Goal: Task Accomplishment & Management: Use online tool/utility

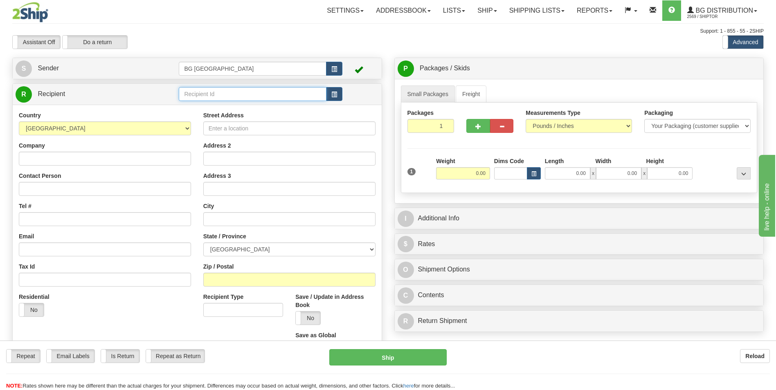
click at [201, 93] on input "text" at bounding box center [252, 94] width 147 height 14
drag, startPoint x: 198, startPoint y: 102, endPoint x: 196, endPoint y: 106, distance: 4.6
click at [196, 106] on div "60117" at bounding box center [251, 106] width 140 height 9
type input "60117"
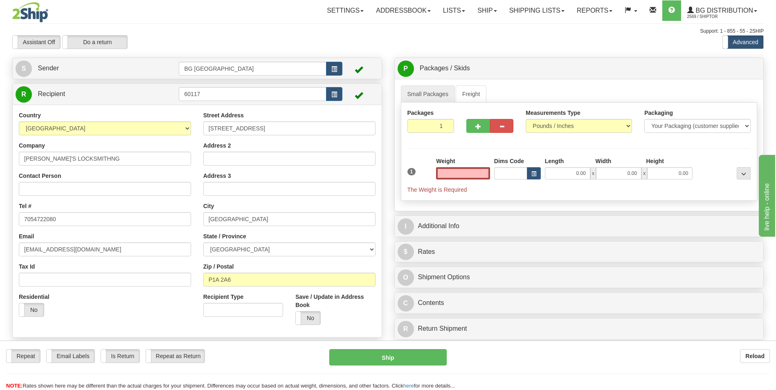
type input "0.00"
click at [462, 179] on input "0.00" at bounding box center [463, 173] width 54 height 12
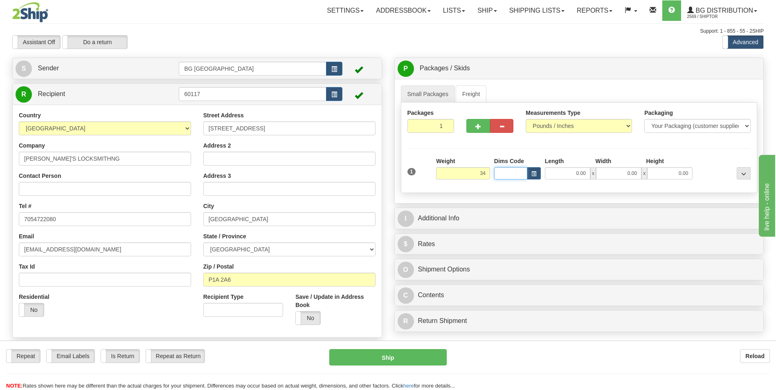
type input "34.00"
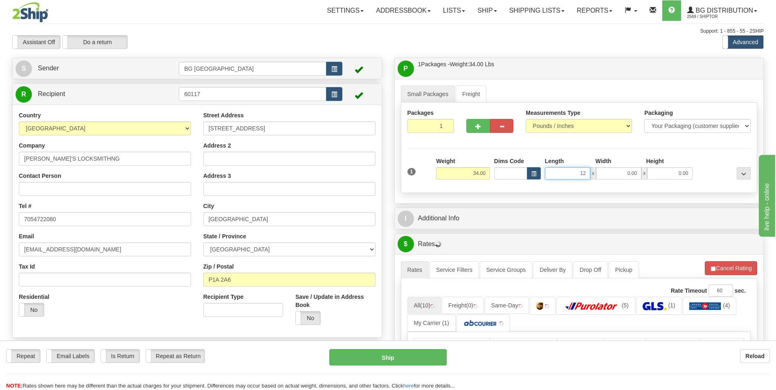
type input "12.00"
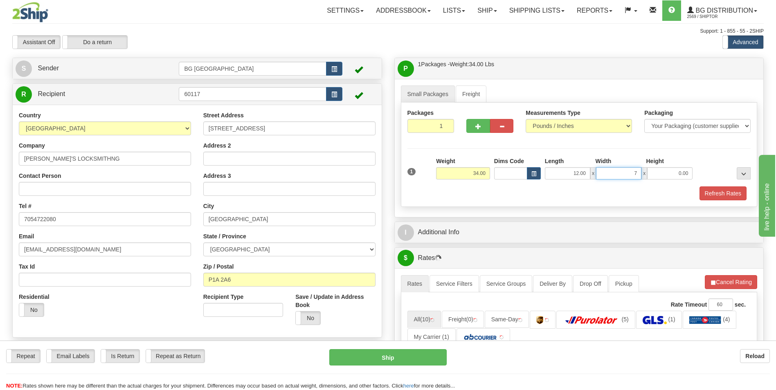
type input "7.00"
type input "5.00"
click at [480, 127] on span "button" at bounding box center [479, 126] width 6 height 5
type input "2"
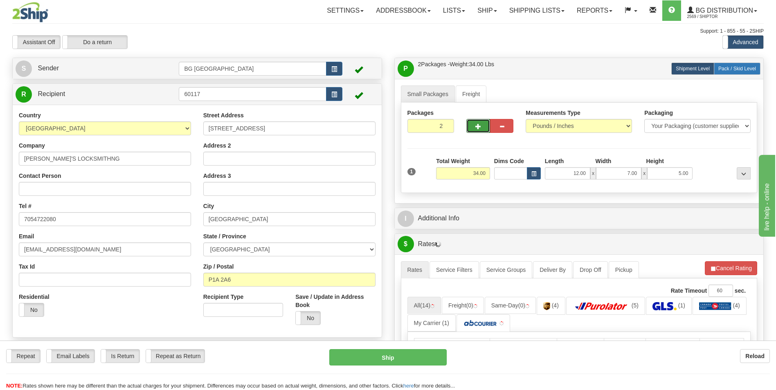
click at [737, 68] on span "Pack / Skid Level" at bounding box center [738, 69] width 38 height 6
radio input "true"
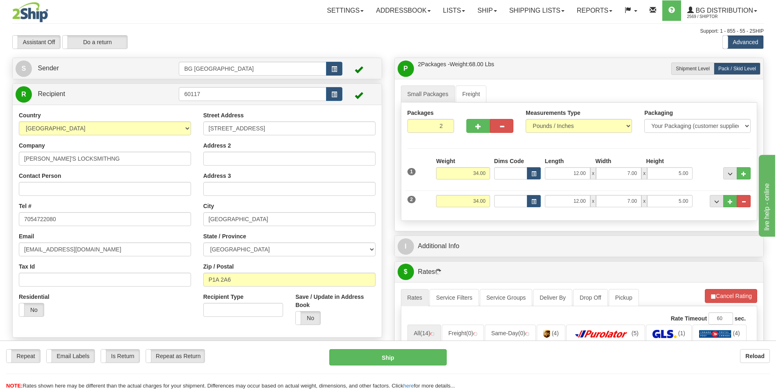
click at [472, 211] on div "Weight 34.00" at bounding box center [463, 204] width 58 height 18
click at [472, 205] on input "34.00" at bounding box center [463, 201] width 54 height 12
type input "10.00"
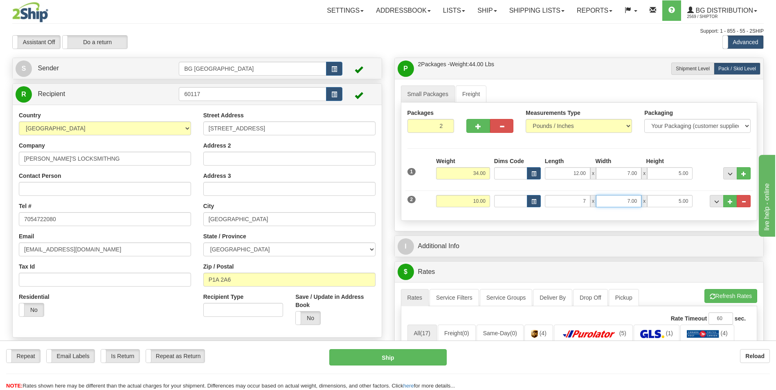
type input "7.00"
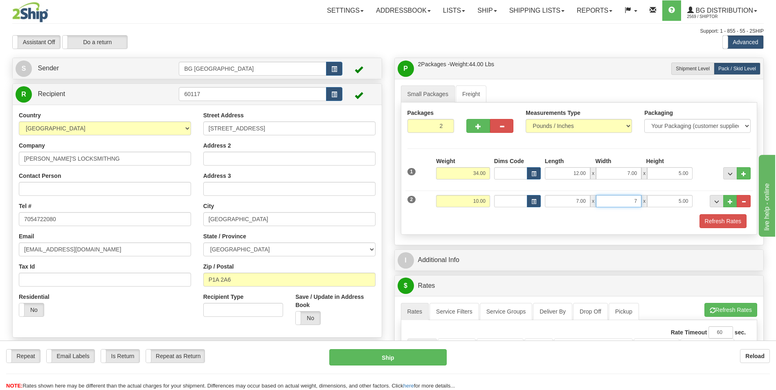
type input "7.00"
type input "5.00"
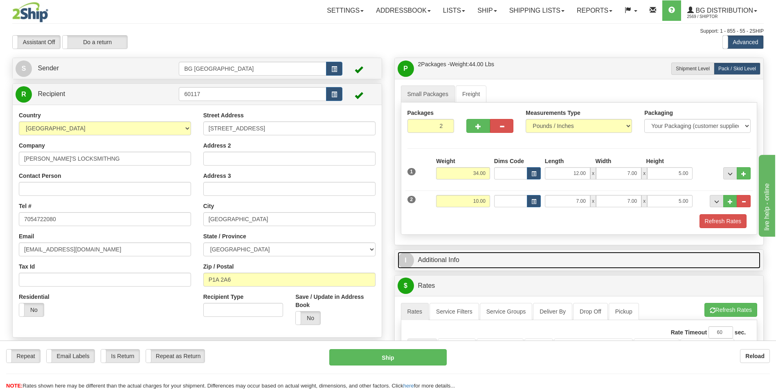
click at [464, 255] on link "I Additional Info" at bounding box center [579, 260] width 363 height 17
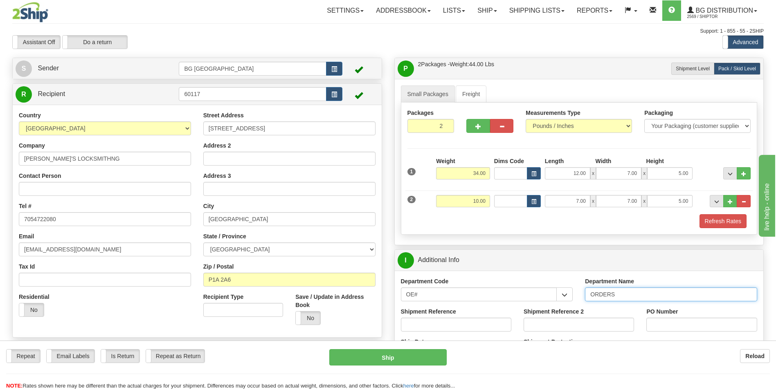
click at [632, 295] on input "ORDERS" at bounding box center [671, 295] width 172 height 14
type input "70175610-09"
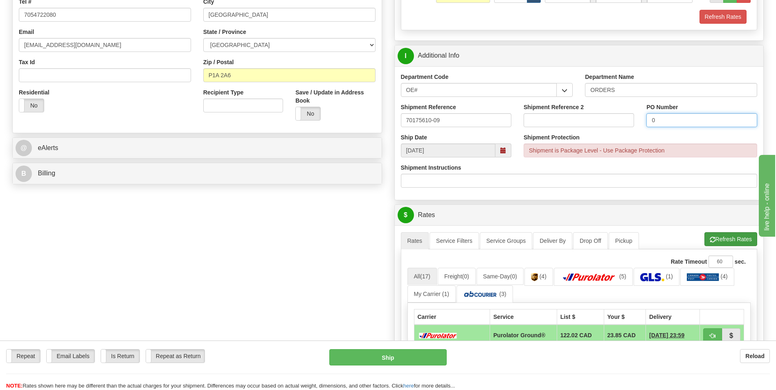
type input "0"
click at [714, 239] on button "Refresh Rates" at bounding box center [731, 239] width 53 height 14
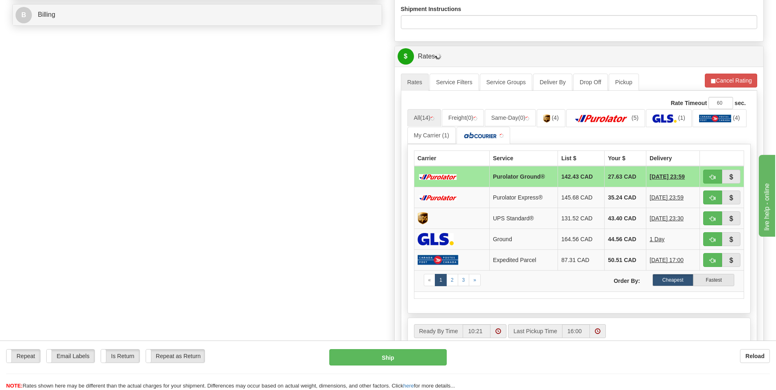
scroll to position [368, 0]
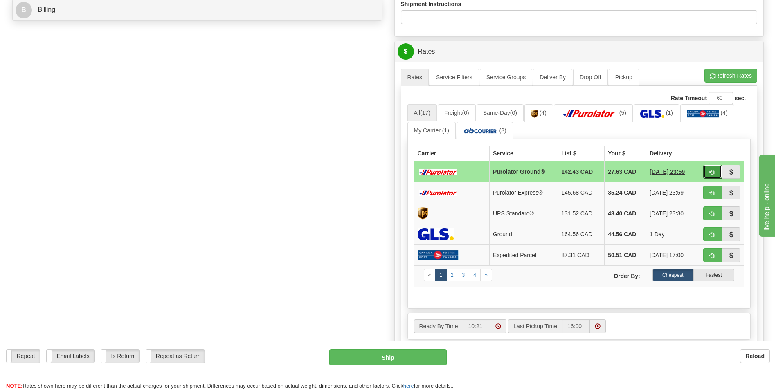
click at [707, 173] on button "button" at bounding box center [712, 172] width 19 height 14
type input "260"
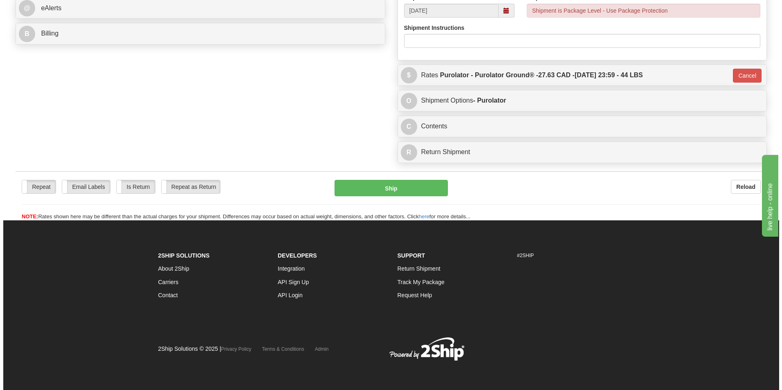
scroll to position [345, 0]
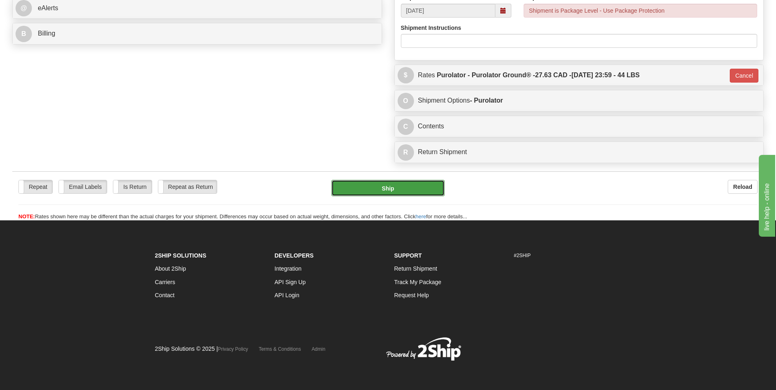
click at [412, 195] on button "Ship" at bounding box center [387, 188] width 113 height 16
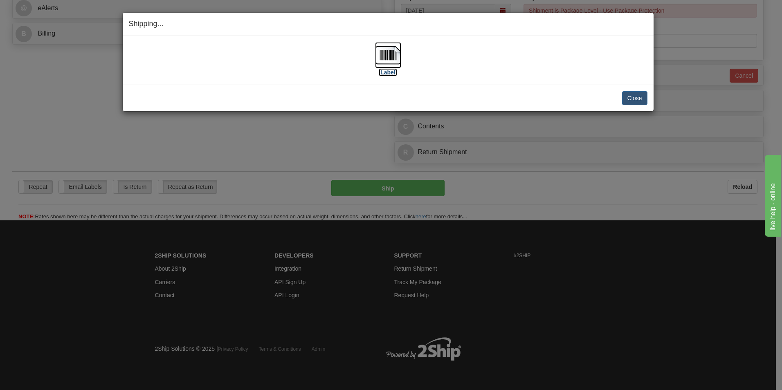
click at [397, 52] on img at bounding box center [388, 55] width 26 height 26
click at [645, 94] on button "Close" at bounding box center [634, 98] width 25 height 14
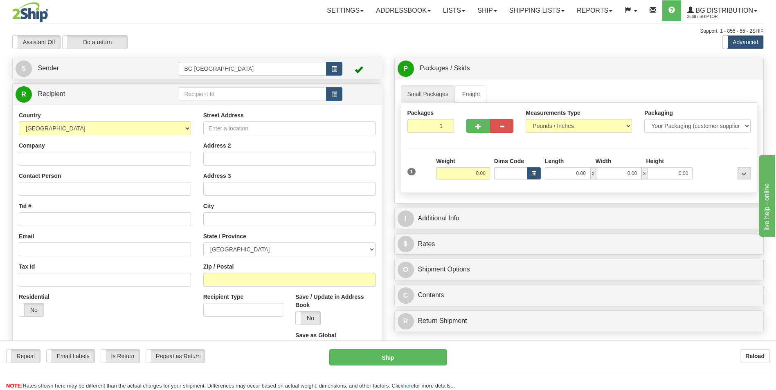
click at [218, 86] on td at bounding box center [260, 94] width 163 height 17
click at [216, 97] on input "text" at bounding box center [252, 94] width 147 height 14
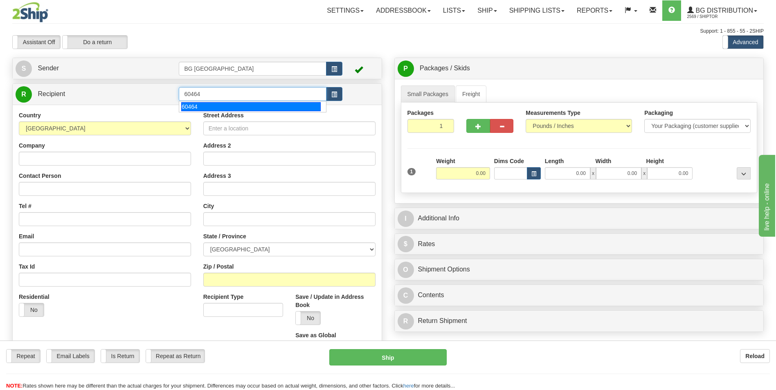
click at [205, 106] on div "60464" at bounding box center [251, 106] width 140 height 9
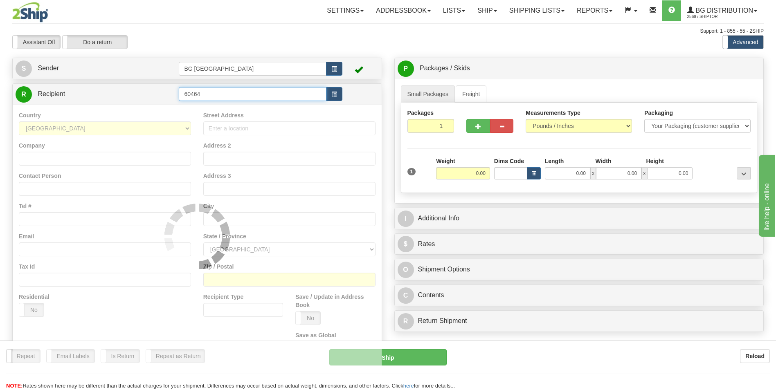
type input "60464"
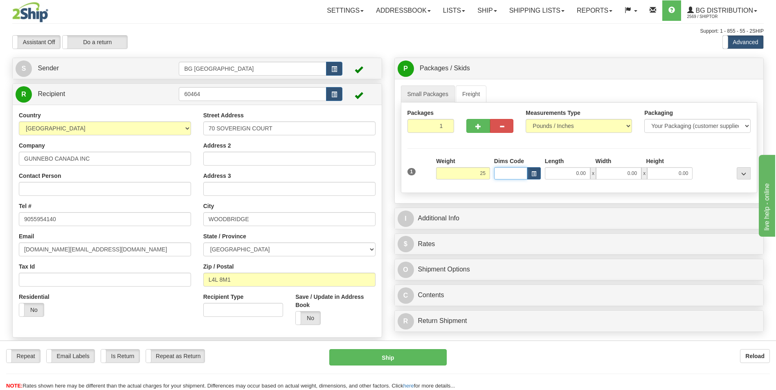
type input "25.00"
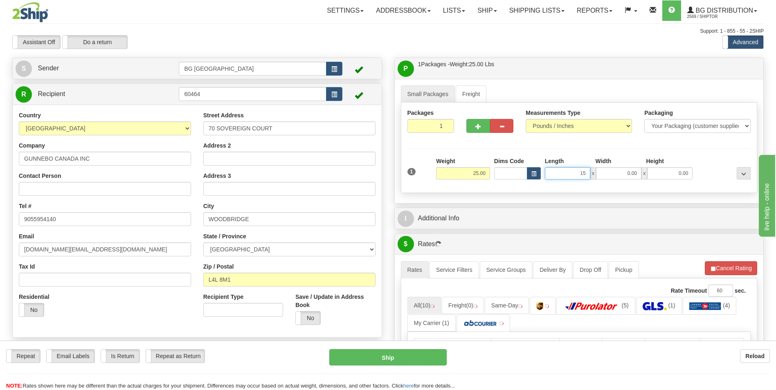
type input "15.00"
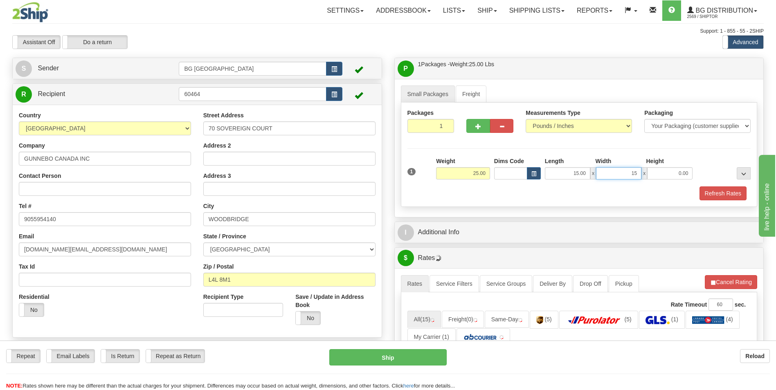
type input "15.00"
type input "10.00"
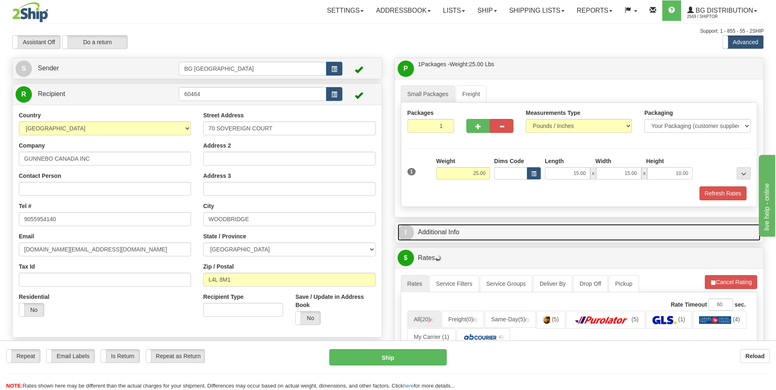
click at [455, 226] on link "I Additional Info" at bounding box center [579, 232] width 363 height 17
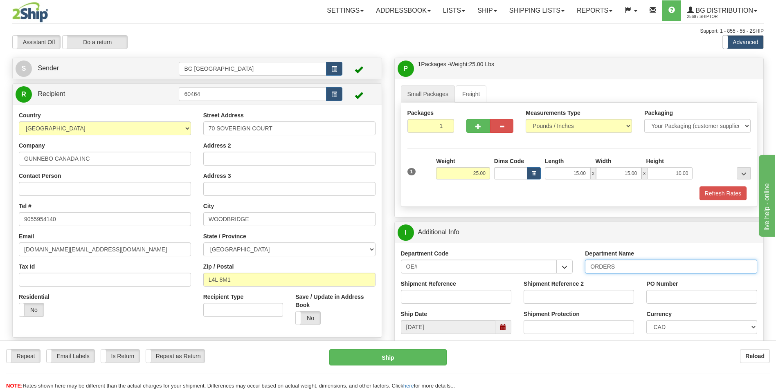
click at [660, 269] on input "ORDERS" at bounding box center [671, 267] width 172 height 14
type input "70182926-00"
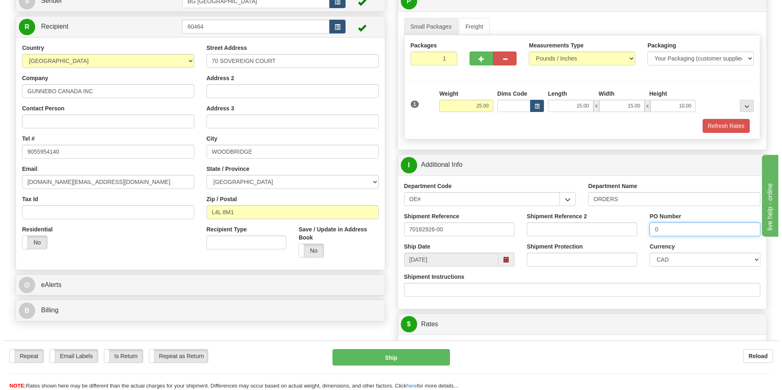
scroll to position [205, 0]
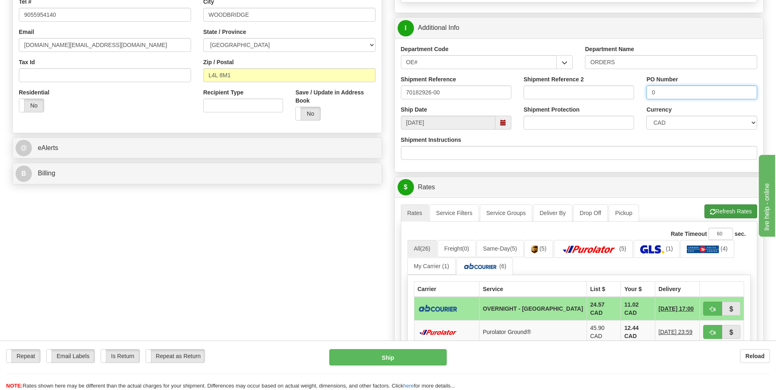
type input "0"
click at [720, 206] on button "Refresh Rates" at bounding box center [731, 212] width 53 height 14
click at [713, 304] on button "button" at bounding box center [712, 309] width 19 height 14
type input "4"
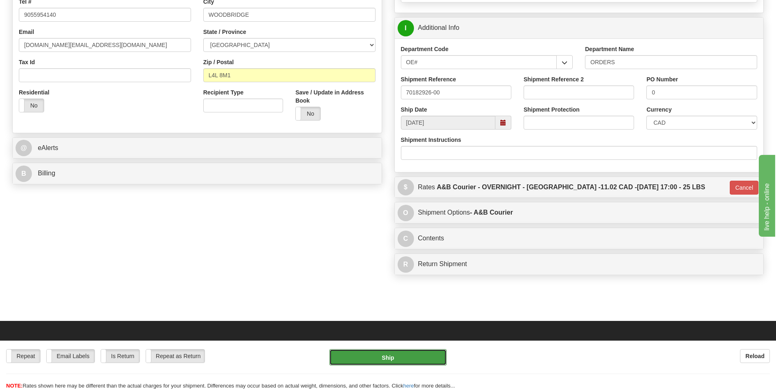
click at [417, 360] on button "Ship" at bounding box center [387, 357] width 117 height 16
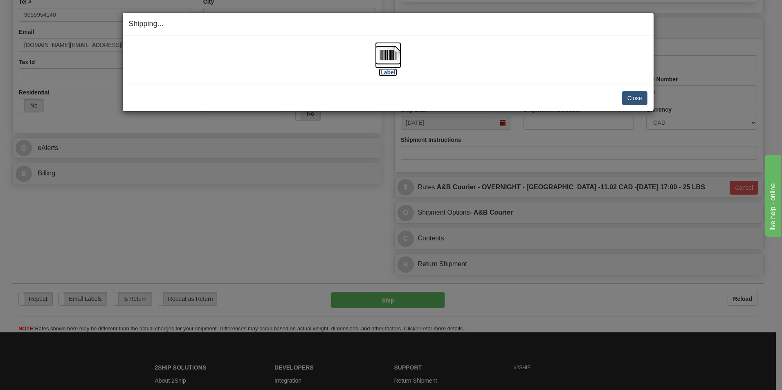
click at [384, 48] on img at bounding box center [388, 55] width 26 height 26
click at [630, 98] on button "Close" at bounding box center [634, 98] width 25 height 14
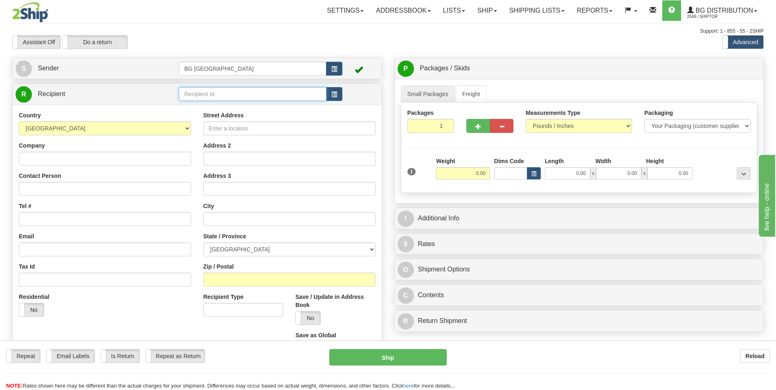
click at [216, 95] on input "text" at bounding box center [252, 94] width 147 height 14
type input "7"
click at [203, 108] on div "60453" at bounding box center [251, 106] width 140 height 9
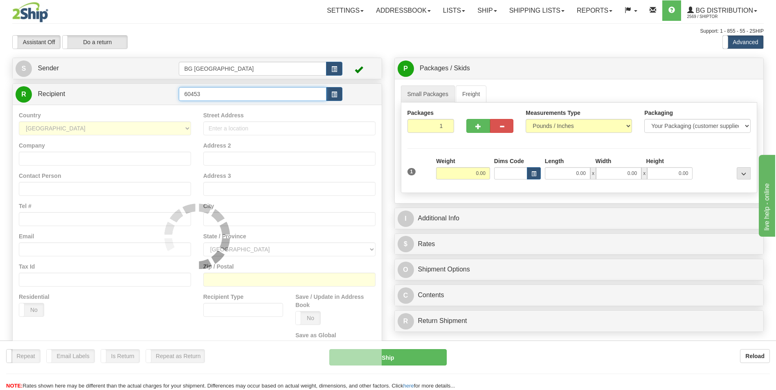
type input "60453"
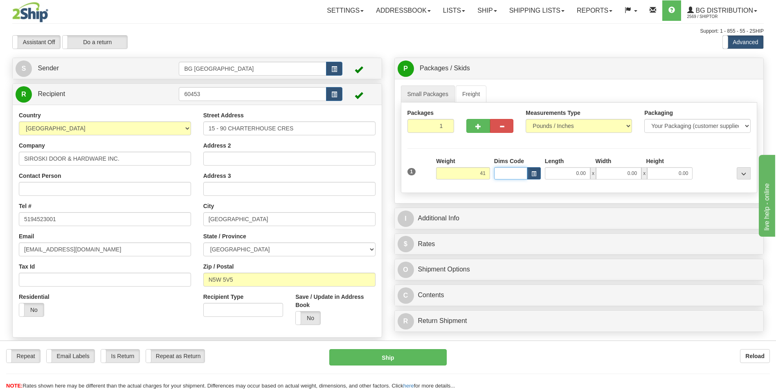
type input "41.00"
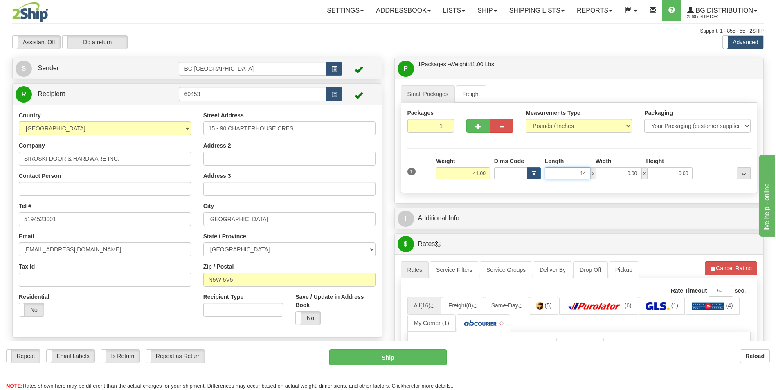
type input "14.00"
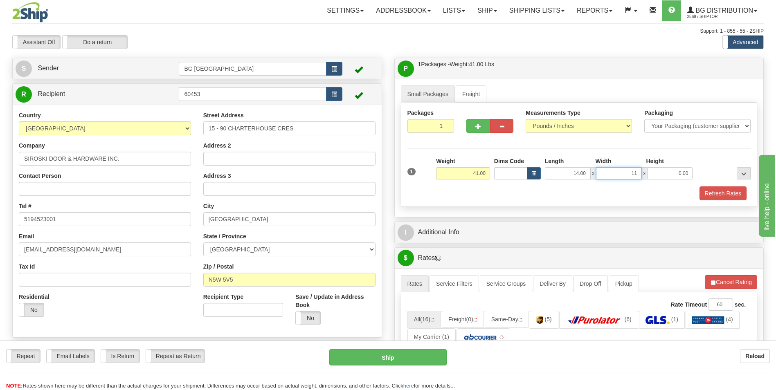
type input "11.00"
click at [471, 128] on button "button" at bounding box center [478, 126] width 23 height 14
type input "2"
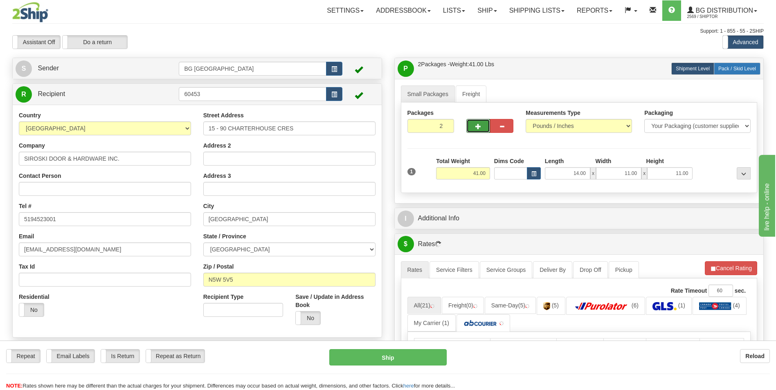
click at [738, 65] on label "Pack / Skid Level Pack.." at bounding box center [737, 69] width 47 height 12
radio input "true"
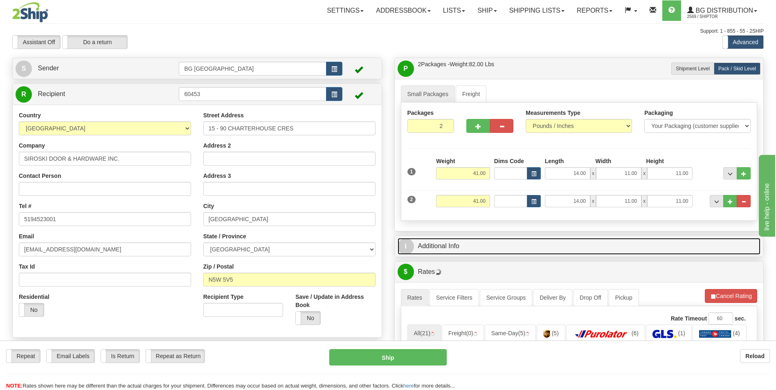
click at [476, 248] on link "I Additional Info" at bounding box center [579, 246] width 363 height 17
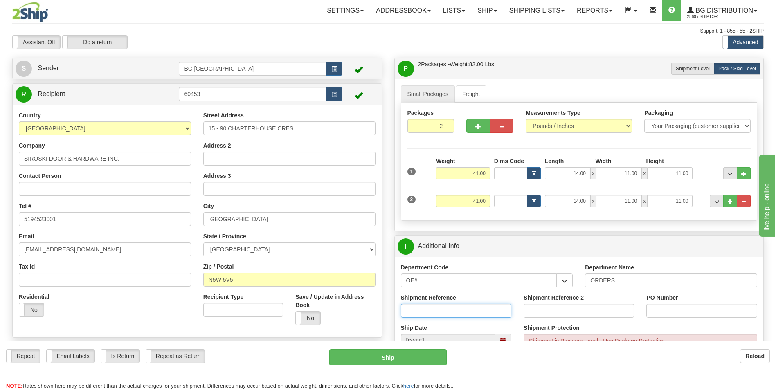
click at [448, 309] on input "Shipment Reference" at bounding box center [456, 311] width 110 height 14
type input "70183091-00"
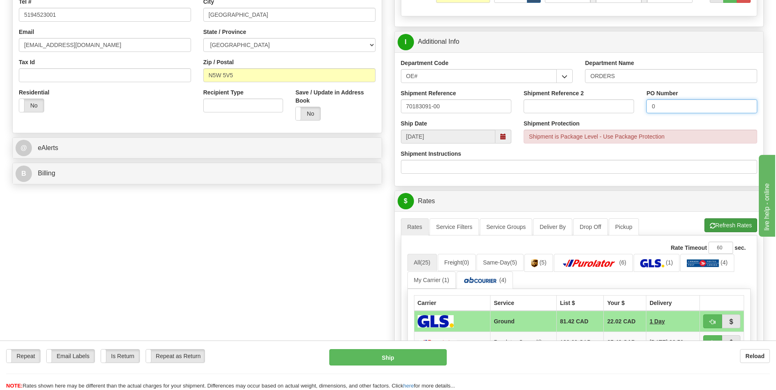
type input "0"
click at [739, 227] on button "Refresh Rates" at bounding box center [731, 226] width 53 height 14
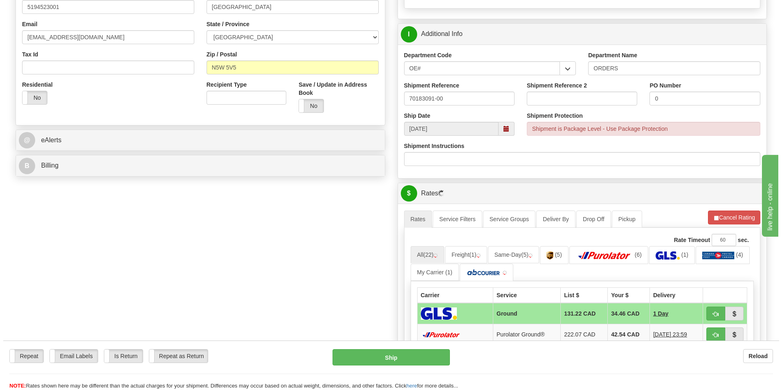
scroll to position [286, 0]
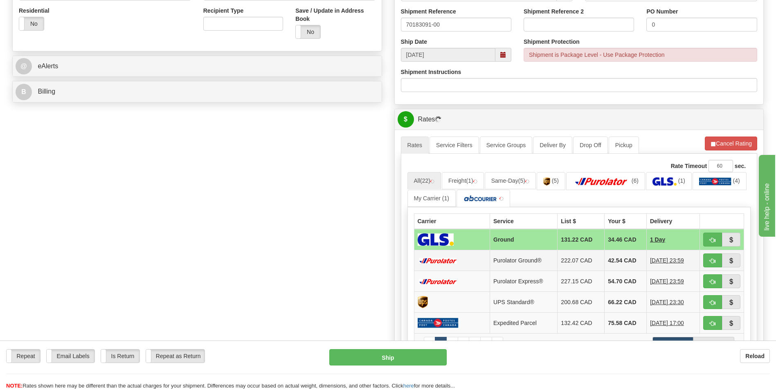
click at [622, 258] on td "42.54 CAD" at bounding box center [626, 260] width 42 height 21
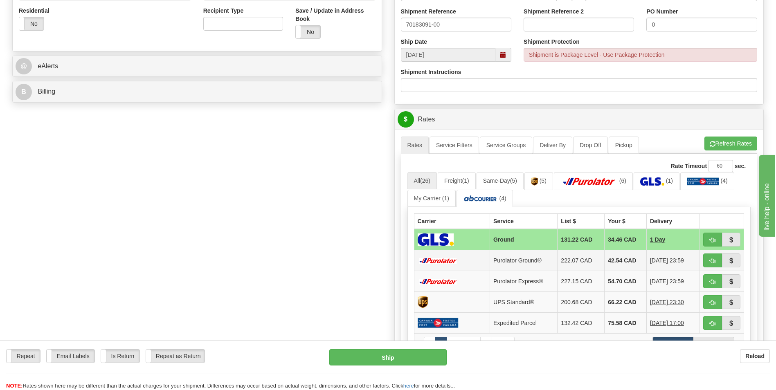
click at [629, 262] on td "42.54 CAD" at bounding box center [626, 260] width 42 height 21
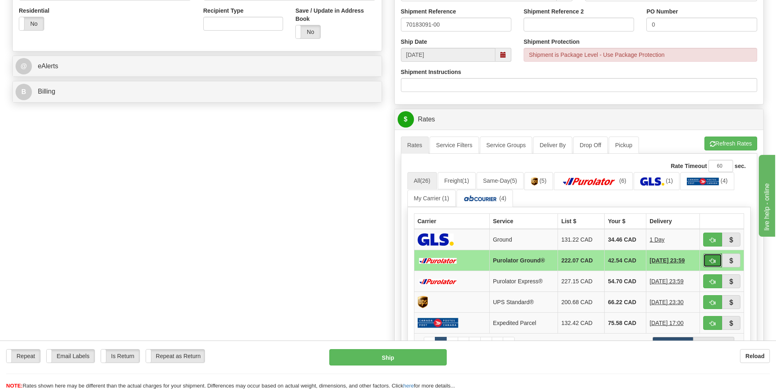
click at [713, 259] on span "button" at bounding box center [713, 261] width 6 height 5
type input "260"
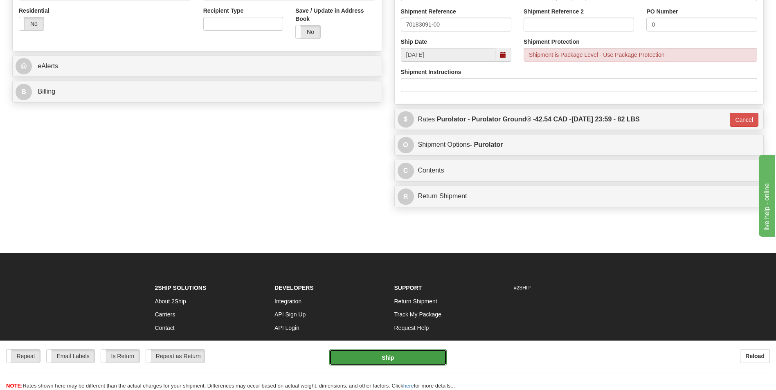
click at [409, 358] on button "Ship" at bounding box center [387, 357] width 117 height 16
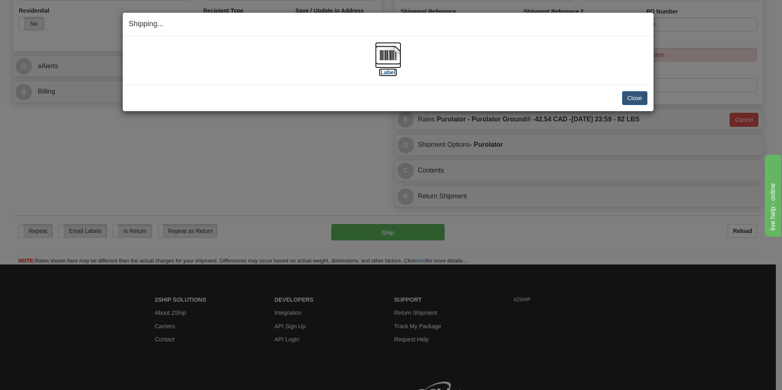
click at [384, 59] on img at bounding box center [388, 55] width 26 height 26
drag, startPoint x: 633, startPoint y: 98, endPoint x: 598, endPoint y: 96, distance: 35.6
click at [633, 98] on button "Close" at bounding box center [634, 98] width 25 height 14
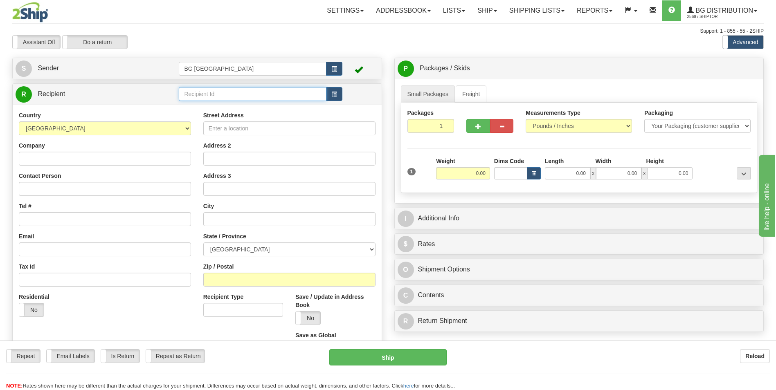
click at [195, 99] on input "text" at bounding box center [252, 94] width 147 height 14
click at [195, 104] on div "60300" at bounding box center [251, 106] width 140 height 9
type input "60300"
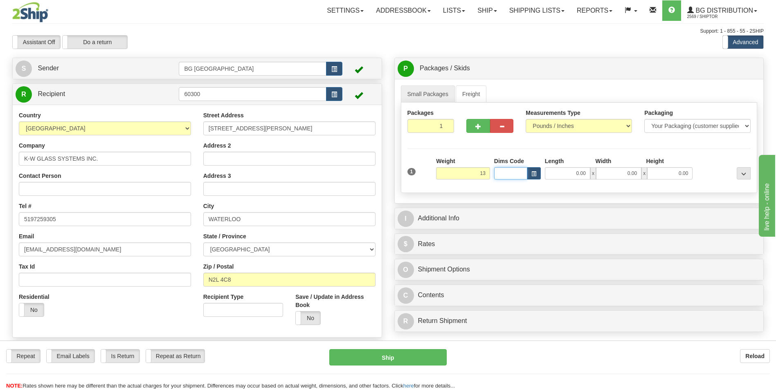
type input "13.00"
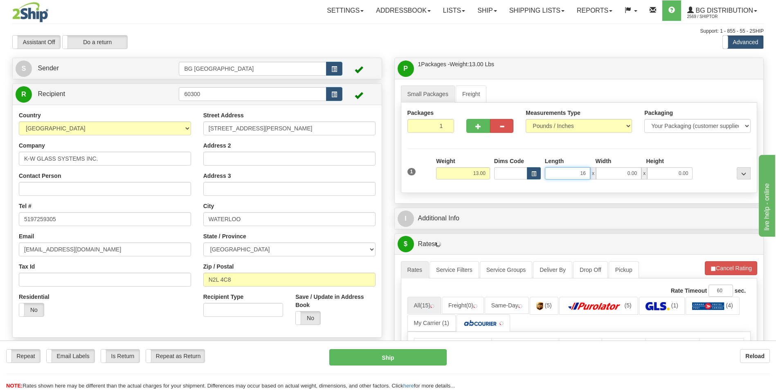
type input "16.00"
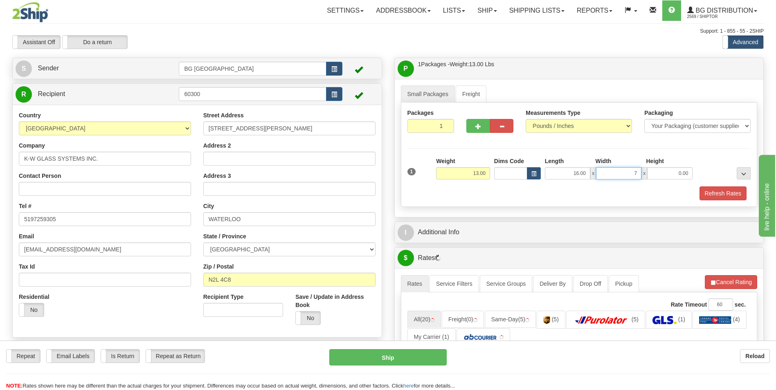
type input "7.00"
type input "5.00"
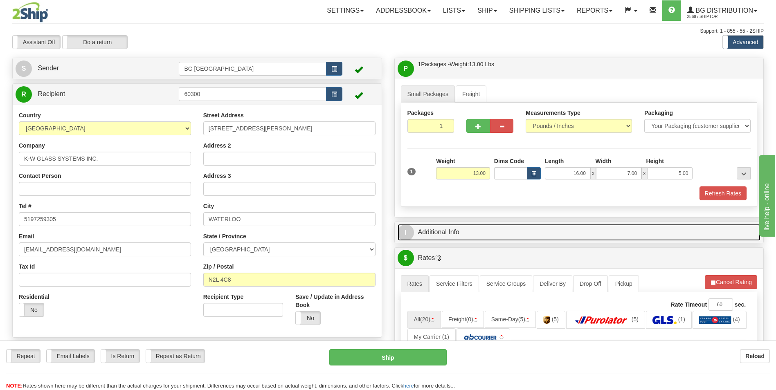
click at [457, 228] on link "I Additional Info" at bounding box center [579, 232] width 363 height 17
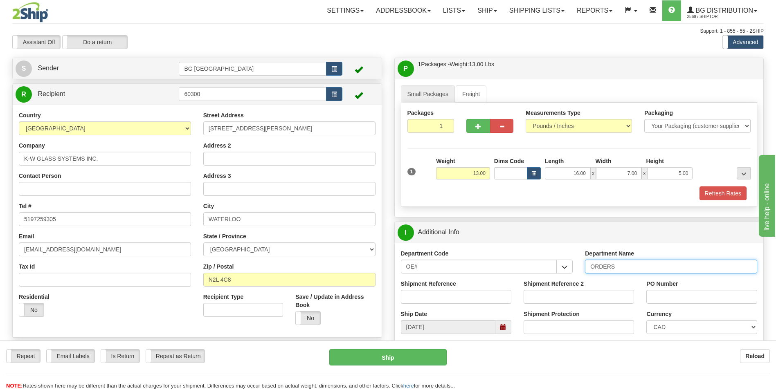
click at [626, 267] on input "ORDERS" at bounding box center [671, 267] width 172 height 14
type input "70179387-02"
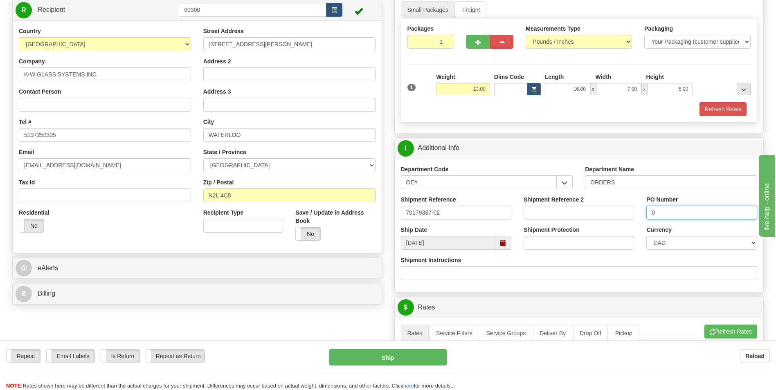
scroll to position [164, 0]
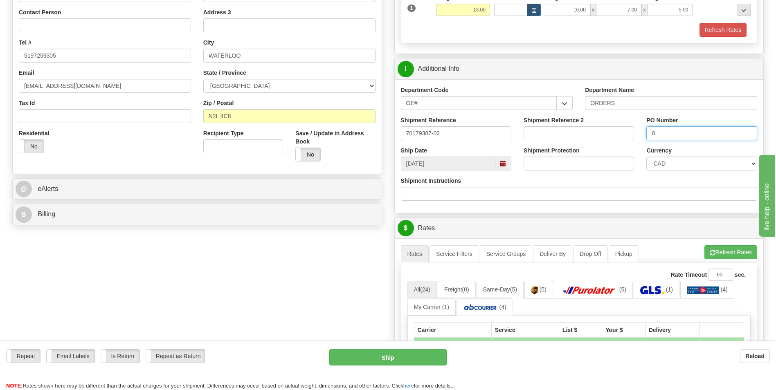
type input "0"
click at [699, 253] on ul "Rates Service Filters Service Groups Deliver By Drop Off Pickup Refresh Rates C…" at bounding box center [579, 254] width 357 height 17
click at [707, 253] on button "Refresh Rates" at bounding box center [731, 253] width 53 height 14
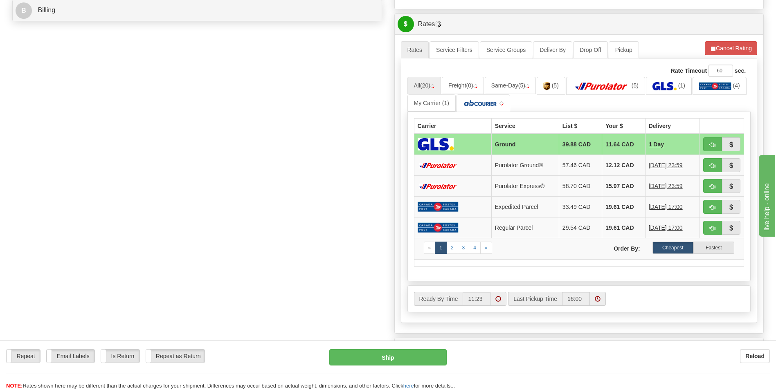
scroll to position [368, 0]
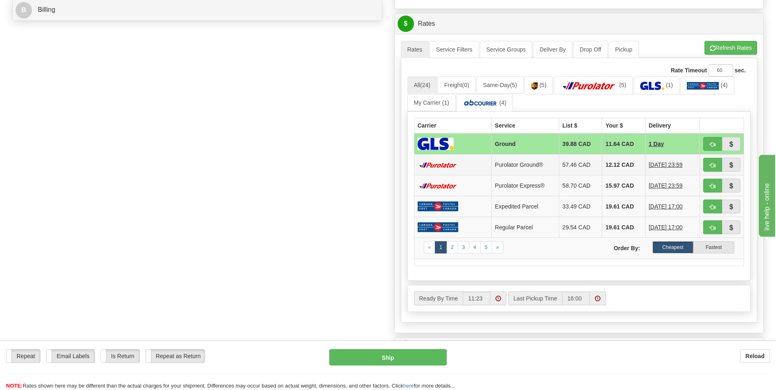
click at [619, 156] on td "12.12 CAD" at bounding box center [623, 165] width 43 height 21
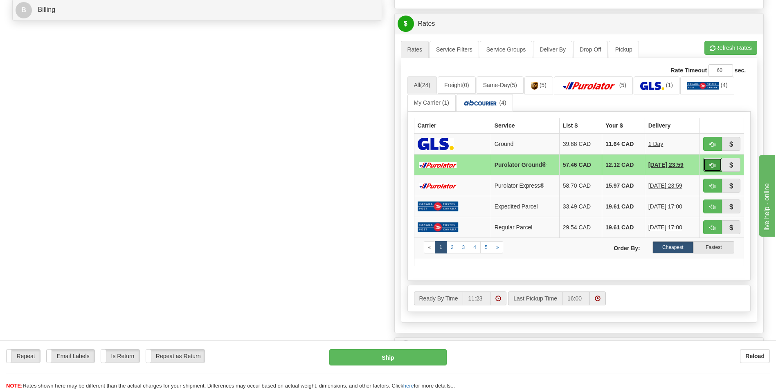
click at [709, 163] on button "button" at bounding box center [712, 165] width 19 height 14
type input "260"
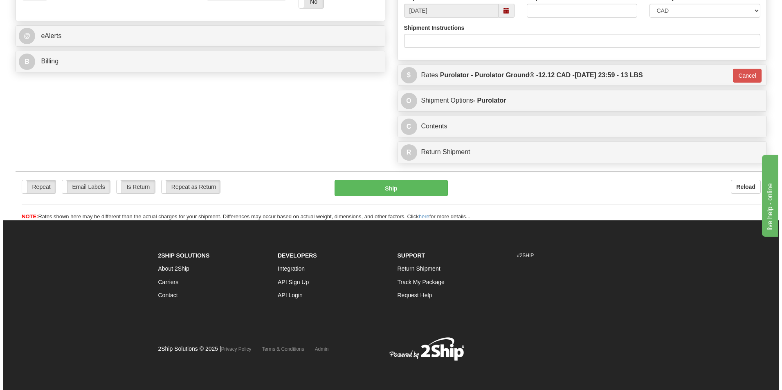
scroll to position [317, 0]
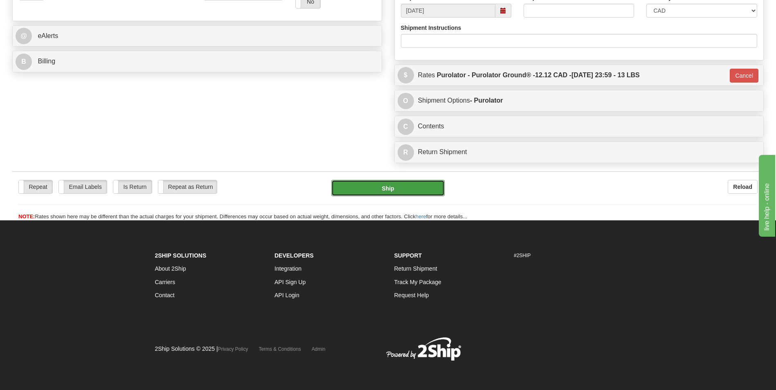
click at [406, 188] on button "Ship" at bounding box center [387, 188] width 113 height 16
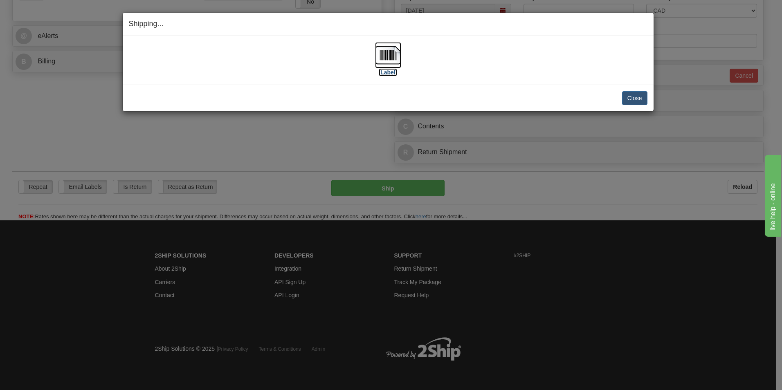
click at [380, 52] on img at bounding box center [388, 55] width 26 height 26
click at [633, 97] on button "Close" at bounding box center [634, 98] width 25 height 14
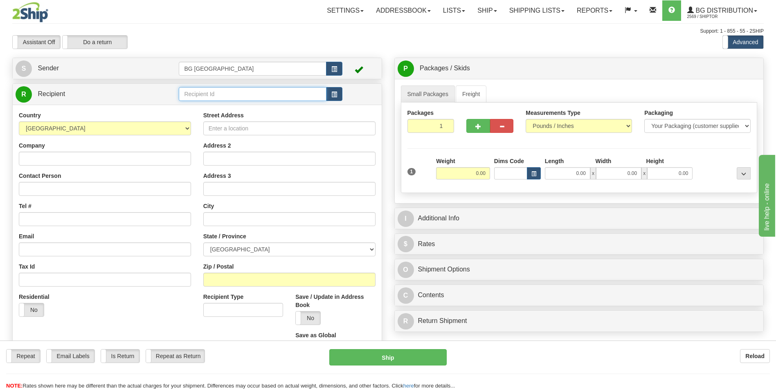
click at [215, 98] on input "text" at bounding box center [252, 94] width 147 height 14
click at [209, 106] on div "60062" at bounding box center [251, 106] width 140 height 9
type input "60062"
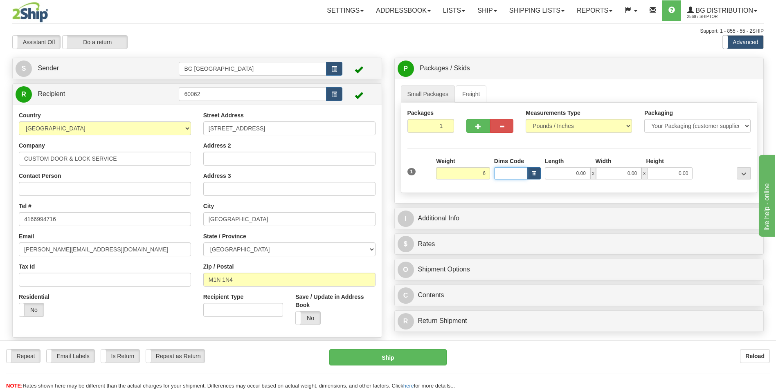
type input "6.00"
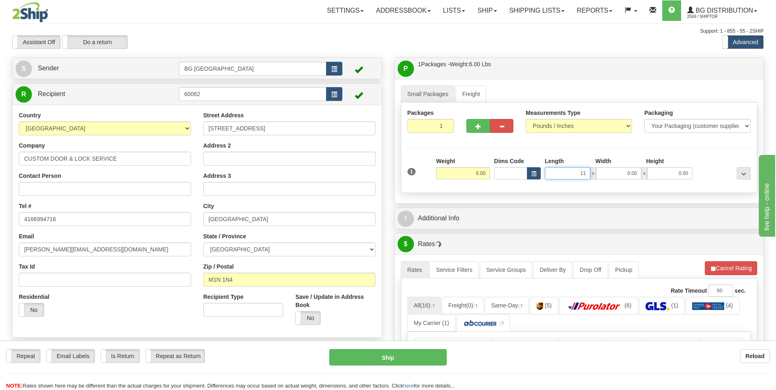
type input "11.00"
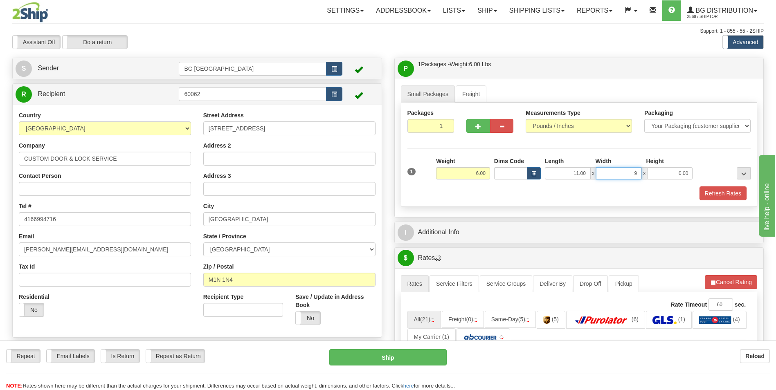
type input "9.00"
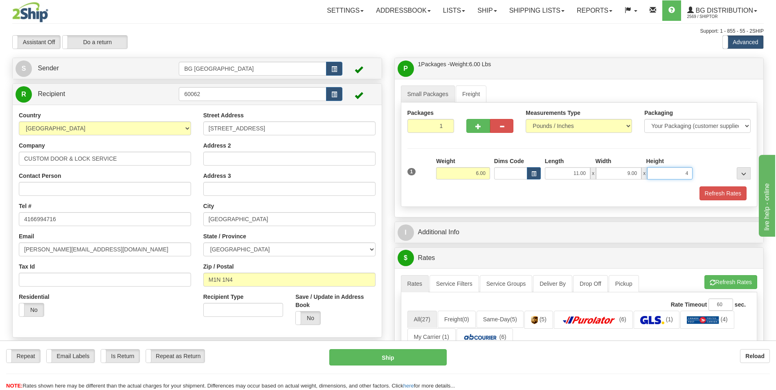
type input "4.00"
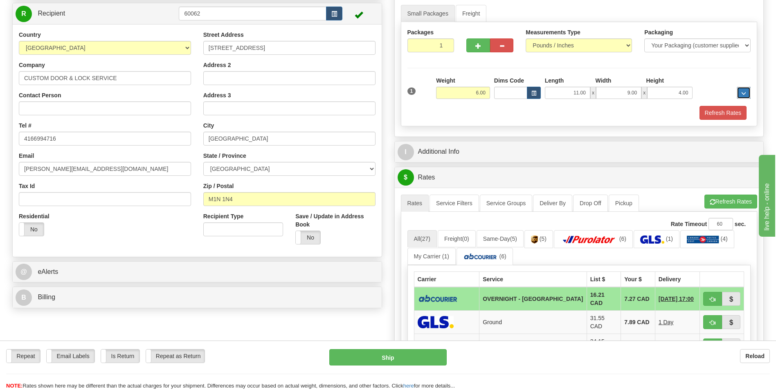
scroll to position [82, 0]
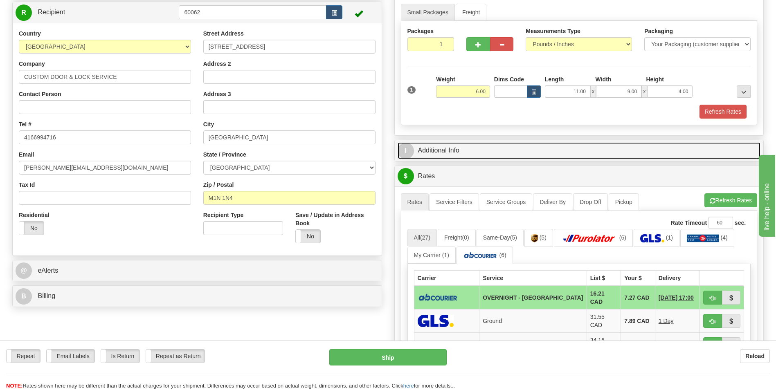
click at [467, 152] on link "I Additional Info" at bounding box center [579, 150] width 363 height 17
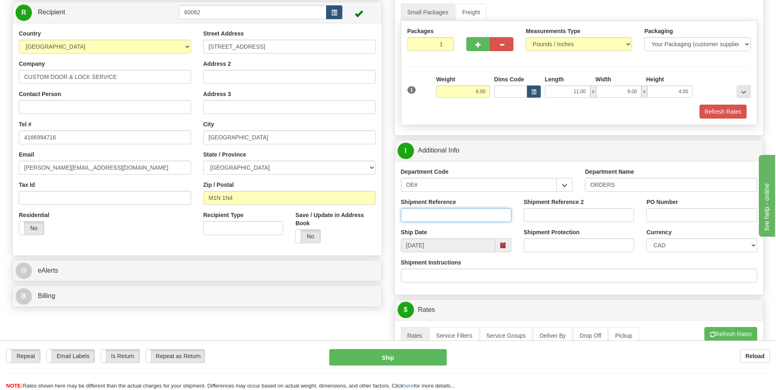
click at [424, 219] on input "Shipment Reference" at bounding box center [456, 215] width 110 height 14
type input "70183081-00"
click at [667, 214] on input "PO Number" at bounding box center [702, 215] width 110 height 14
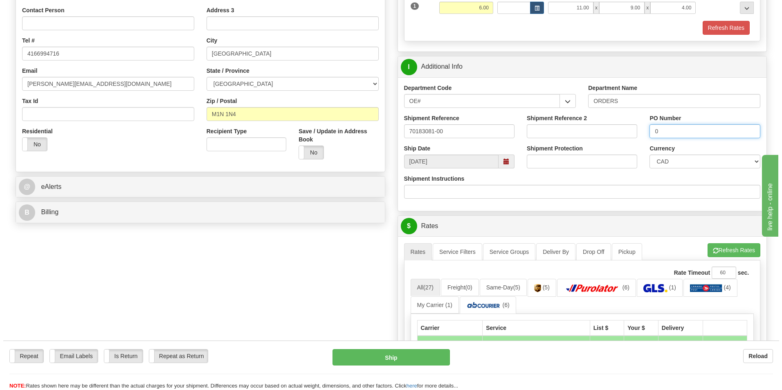
scroll to position [246, 0]
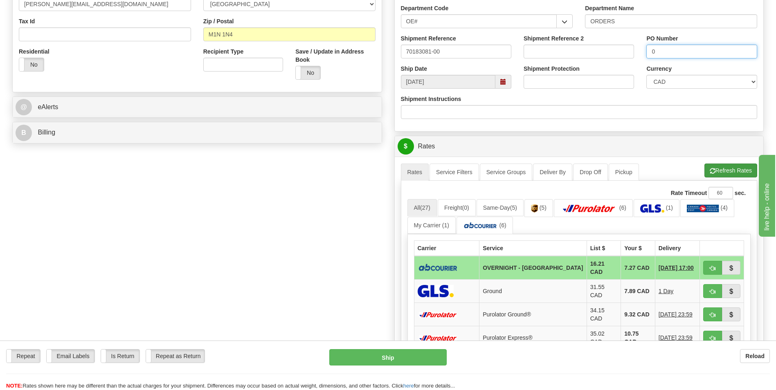
type input "0"
click at [717, 171] on button "Refresh Rates" at bounding box center [731, 171] width 53 height 14
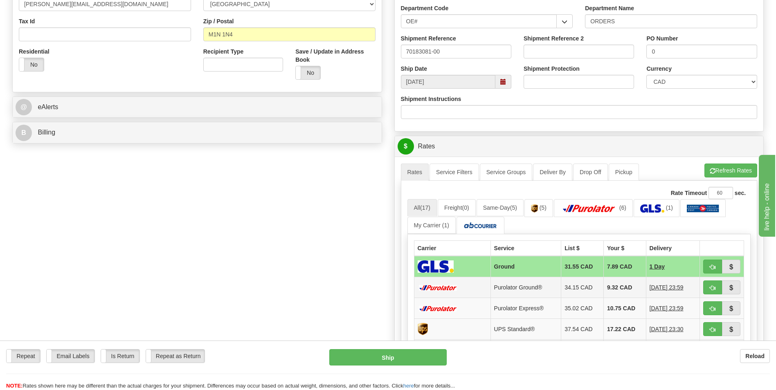
click at [629, 291] on td "9.32 CAD" at bounding box center [625, 287] width 43 height 21
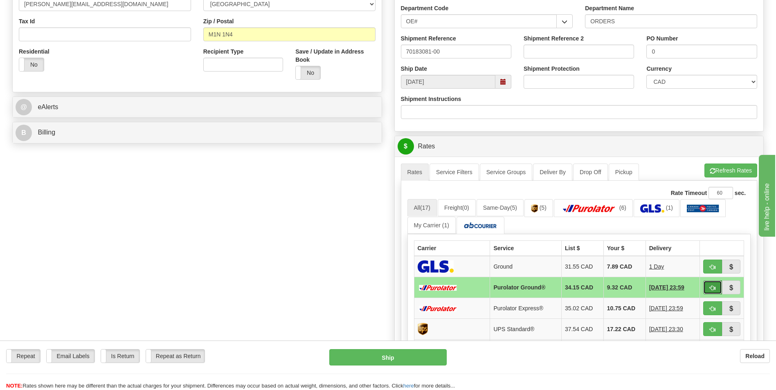
click at [713, 287] on span "button" at bounding box center [713, 288] width 6 height 5
type input "260"
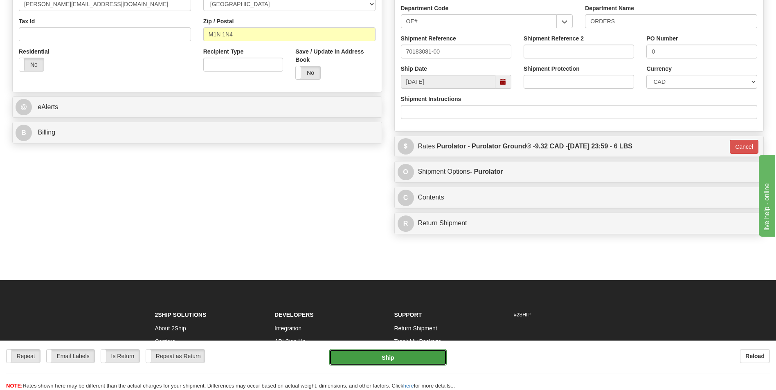
click at [415, 354] on button "Ship" at bounding box center [387, 357] width 117 height 16
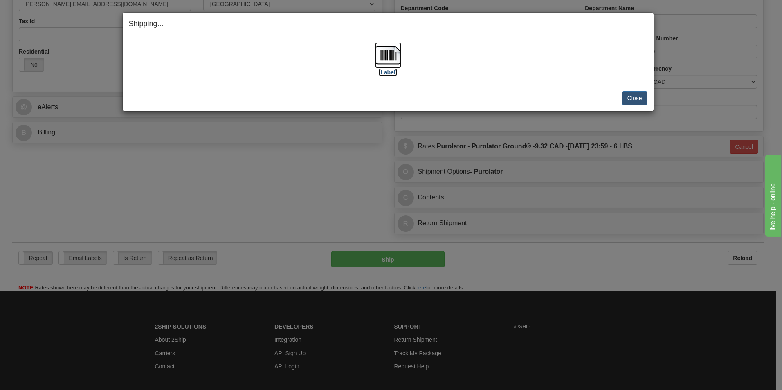
click at [392, 54] on img at bounding box center [388, 55] width 26 height 26
click at [641, 97] on button "Close" at bounding box center [634, 98] width 25 height 14
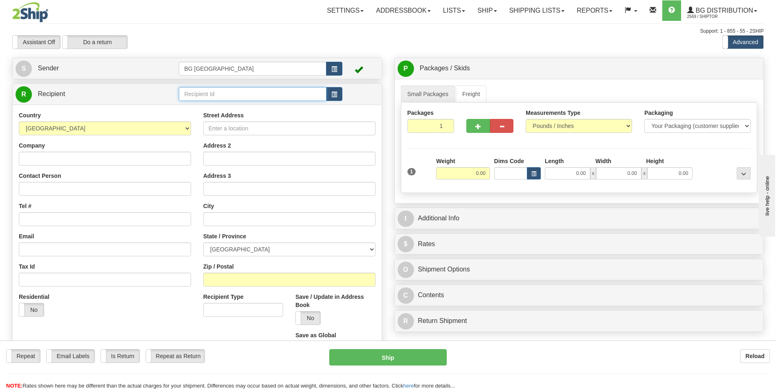
click at [234, 97] on input "text" at bounding box center [252, 94] width 147 height 14
click at [210, 104] on div "60095" at bounding box center [251, 106] width 140 height 9
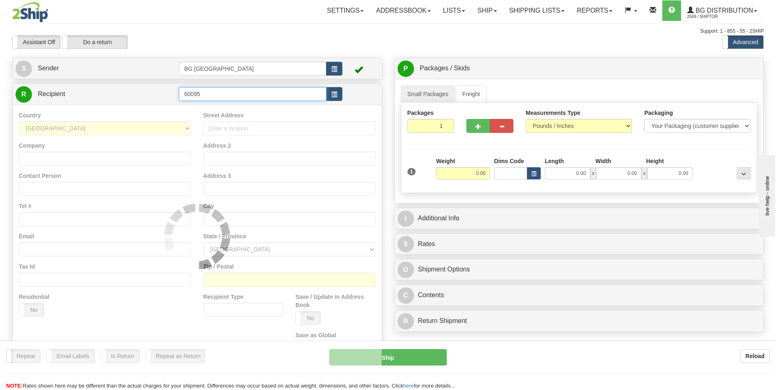
type input "60095"
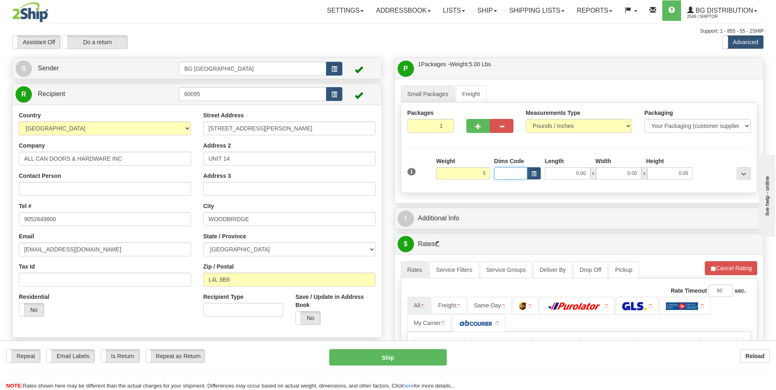
type input "5.00"
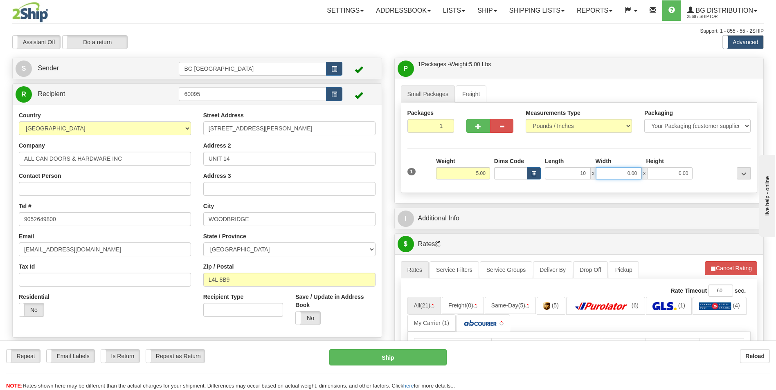
type input "10.00"
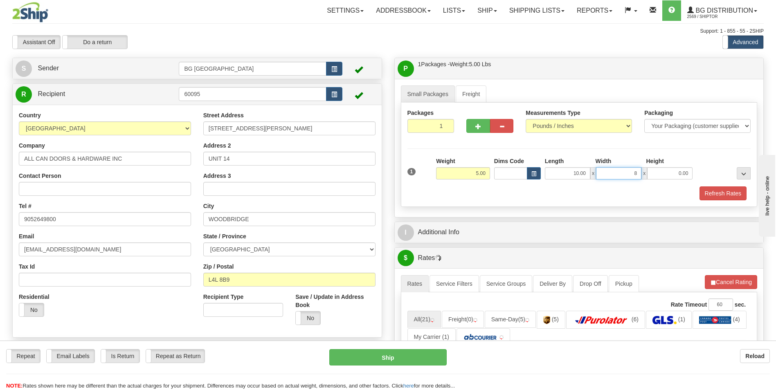
type input "8.00"
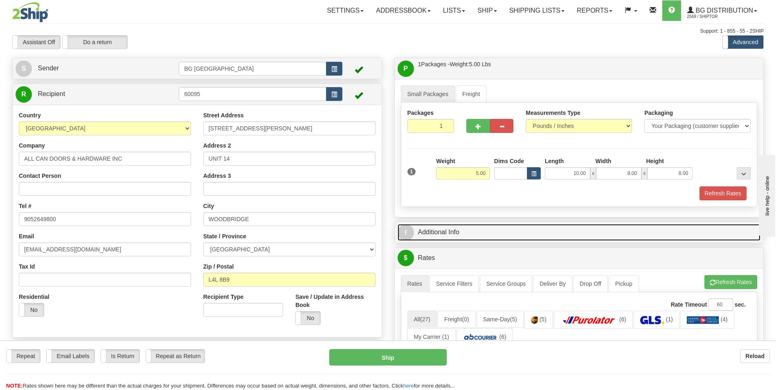
click at [457, 228] on link "I Additional Info" at bounding box center [579, 232] width 363 height 17
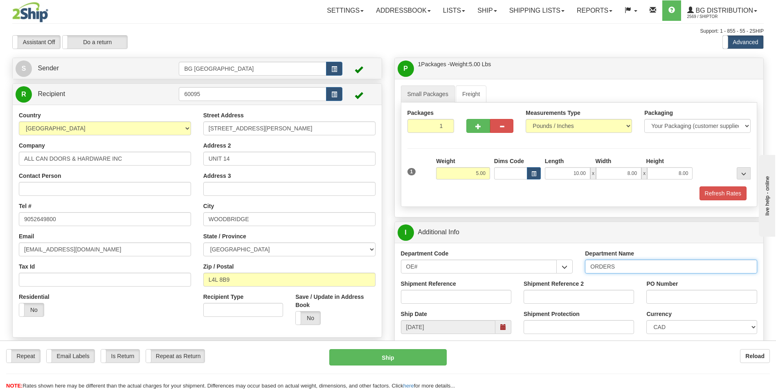
click at [626, 266] on input "ORDERS" at bounding box center [671, 267] width 172 height 14
type input "70182216-01"
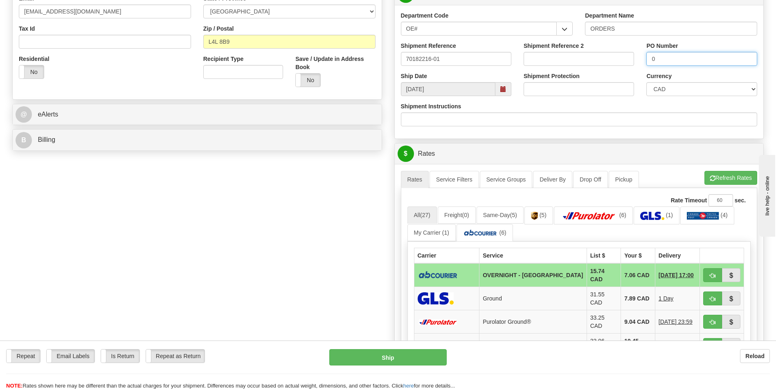
scroll to position [246, 0]
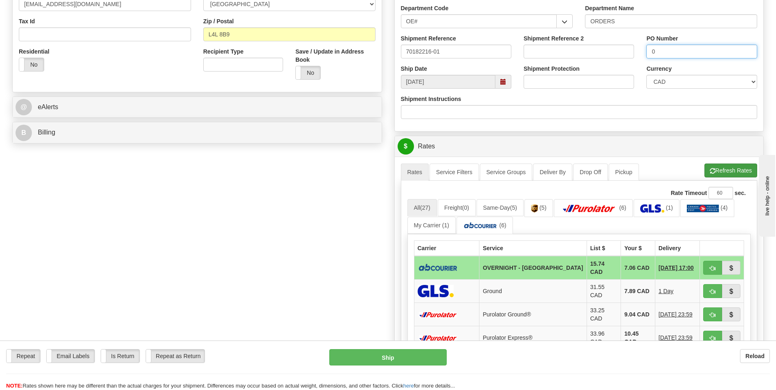
type input "0"
click at [735, 174] on button "Refresh Rates" at bounding box center [731, 171] width 53 height 14
click at [713, 266] on span "button" at bounding box center [713, 268] width 6 height 5
type input "4"
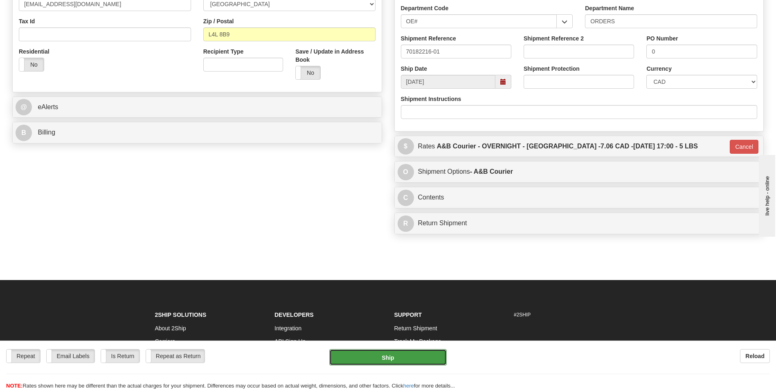
click at [372, 353] on button "Ship" at bounding box center [387, 357] width 117 height 16
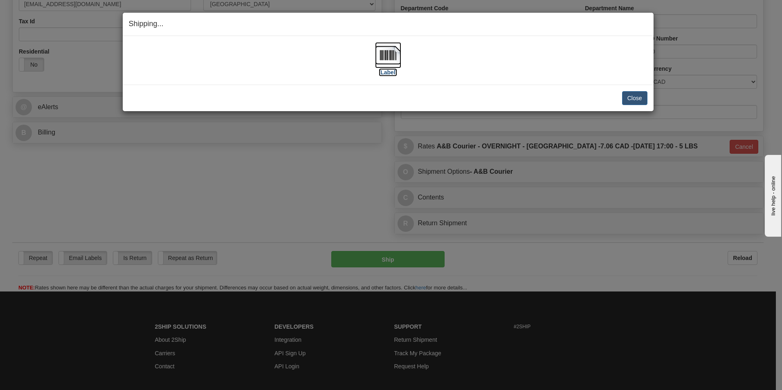
click at [398, 65] on img at bounding box center [388, 55] width 26 height 26
click at [624, 97] on button "Close" at bounding box center [634, 98] width 25 height 14
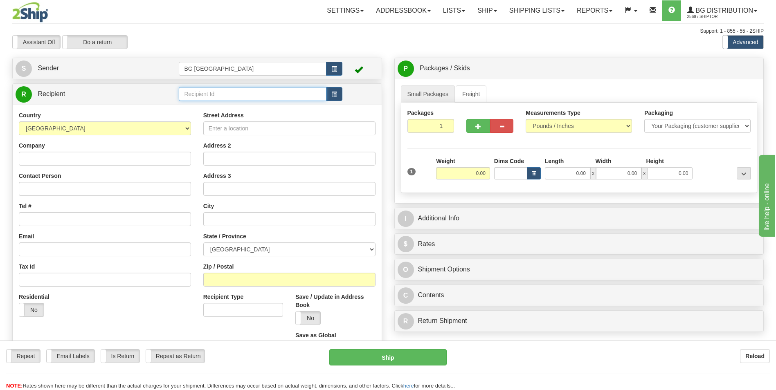
click at [241, 98] on input "text" at bounding box center [252, 94] width 147 height 14
type input "60628"
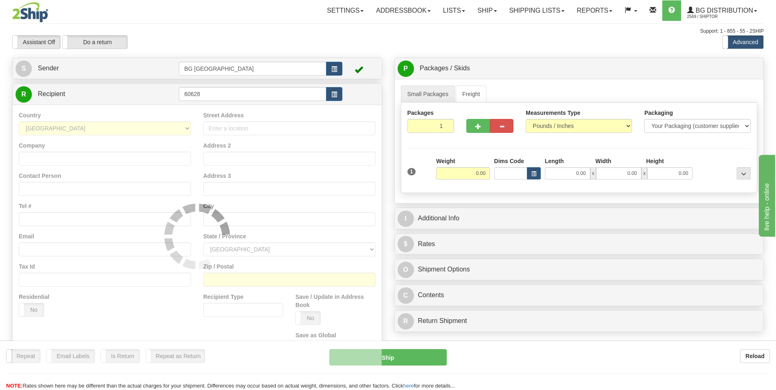
click at [215, 106] on div "Country [GEOGRAPHIC_DATA] [GEOGRAPHIC_DATA] [GEOGRAPHIC_DATA] [GEOGRAPHIC_DATA]…" at bounding box center [197, 236] width 369 height 263
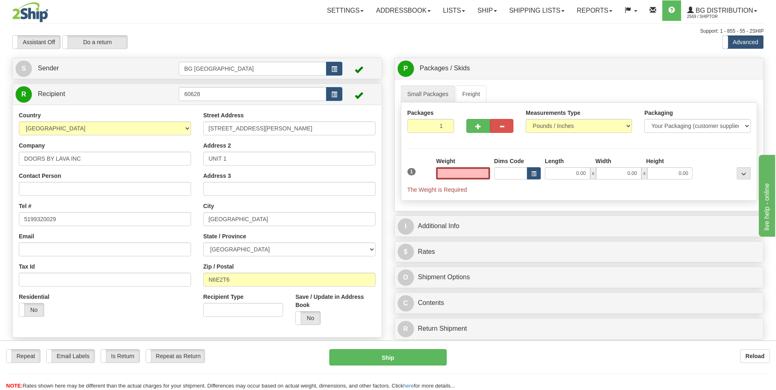
type input "0.00"
